Goal: Information Seeking & Learning: Learn about a topic

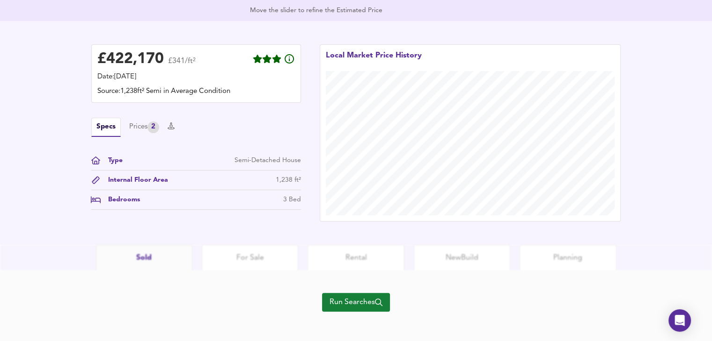
scroll to position [241, 0]
click at [386, 300] on button "Run Searches" at bounding box center [356, 302] width 68 height 19
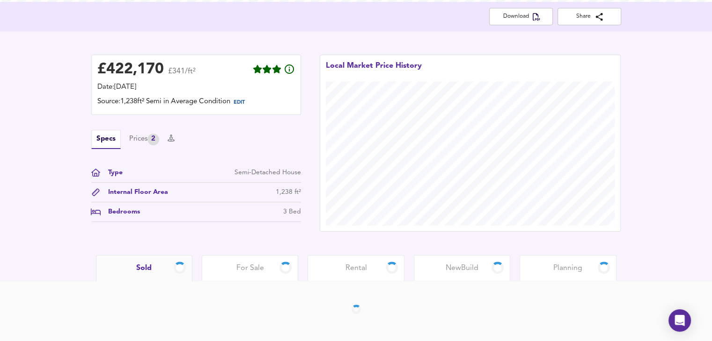
scroll to position [191, 0]
click at [277, 226] on div "£ 422,170 £341/ft² Date: [DATE] Source: 1,238ft² Semi in Average Condition EDIT…" at bounding box center [196, 144] width 228 height 196
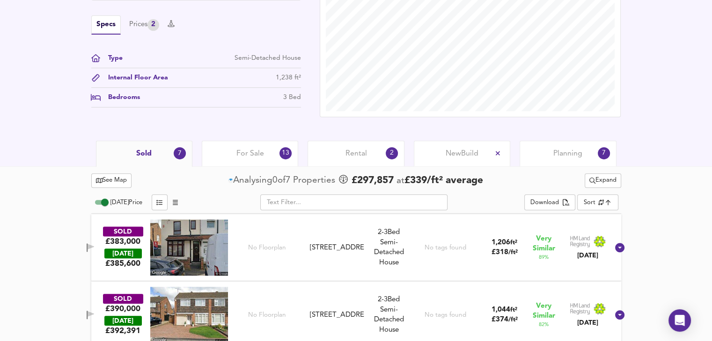
scroll to position [319, 0]
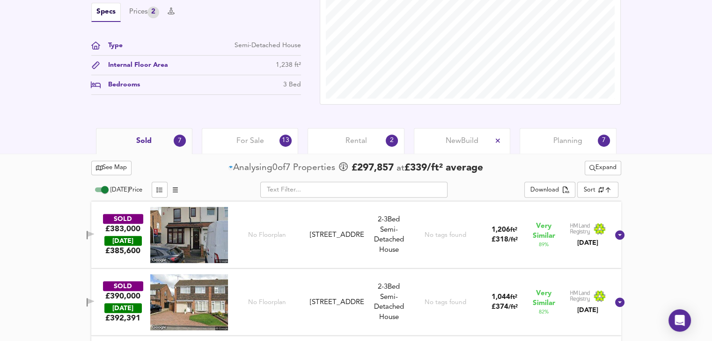
click at [100, 189] on input "[DATE] Price" at bounding box center [105, 189] width 34 height 11
checkbox input "false"
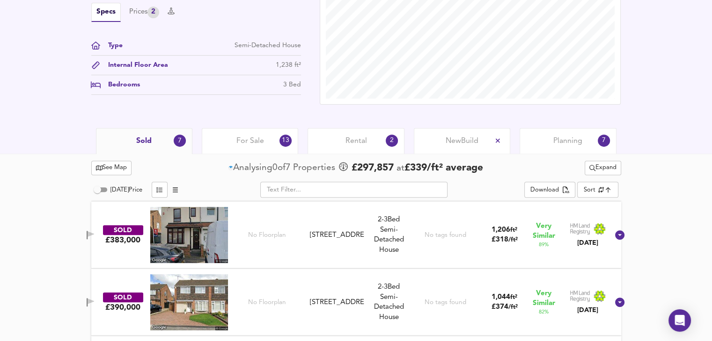
click at [215, 240] on img at bounding box center [189, 235] width 78 height 56
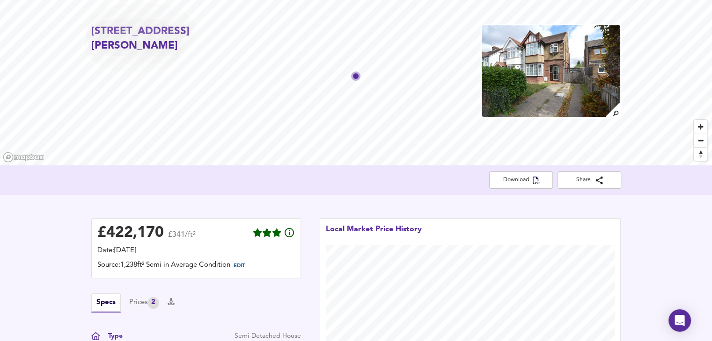
scroll to position [0, 0]
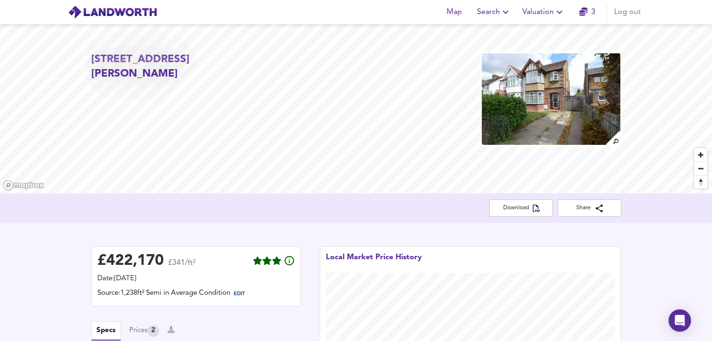
click at [226, 57] on div "[STREET_ADDRESS][PERSON_NAME]" at bounding box center [356, 108] width 712 height 169
click at [220, 58] on h2 "[STREET_ADDRESS][PERSON_NAME]" at bounding box center [175, 66] width 169 height 29
copy h2 "[STREET_ADDRESS][PERSON_NAME]"
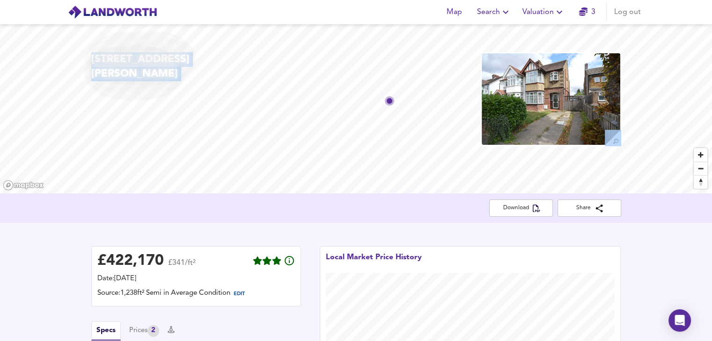
click at [314, 241] on div "Local Market Price History" at bounding box center [470, 335] width 320 height 196
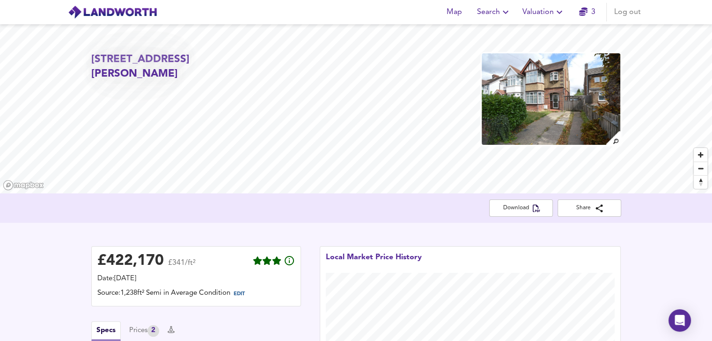
click at [199, 59] on h2 "[STREET_ADDRESS][PERSON_NAME]" at bounding box center [175, 66] width 169 height 29
copy h2 "[STREET_ADDRESS][PERSON_NAME]"
